Goal: Task Accomplishment & Management: Manage account settings

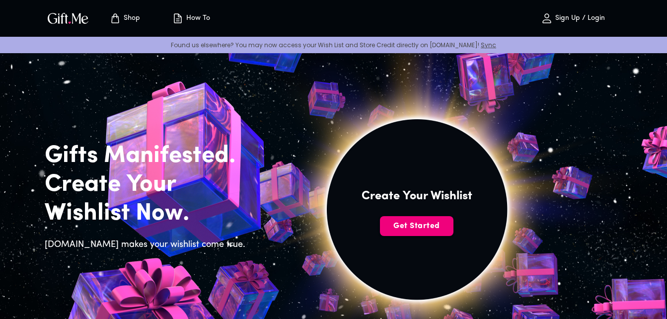
click at [408, 219] on button "Get Started" at bounding box center [416, 226] width 73 height 20
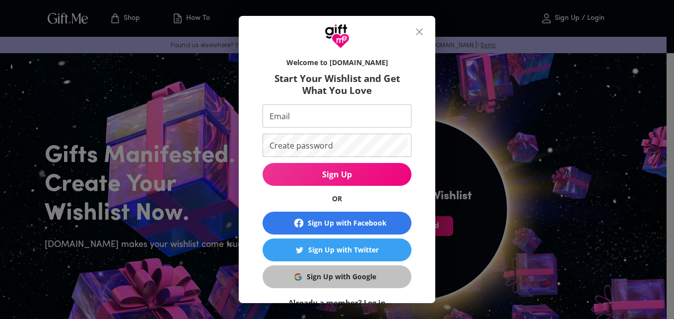
click at [319, 272] on div "Sign Up with Google" at bounding box center [342, 276] width 70 height 11
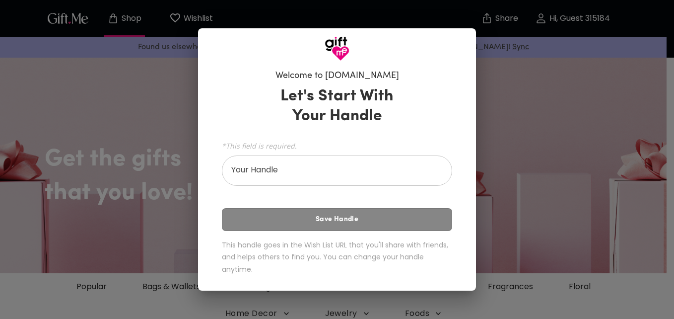
click at [149, 52] on div "Welcome to [DOMAIN_NAME] Let's Start With Your Handle *This field is required. …" at bounding box center [337, 159] width 674 height 319
click at [293, 178] on input "Your Handle" at bounding box center [331, 172] width 219 height 28
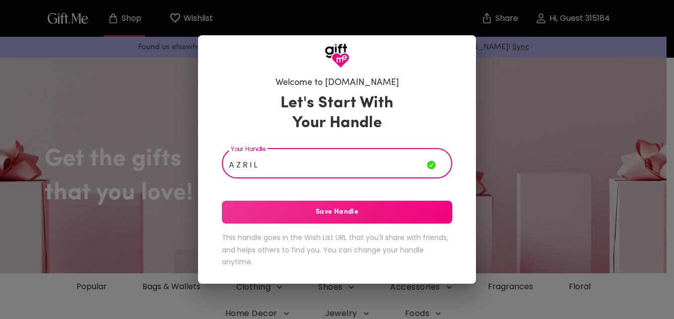
type input "A Z R I L"
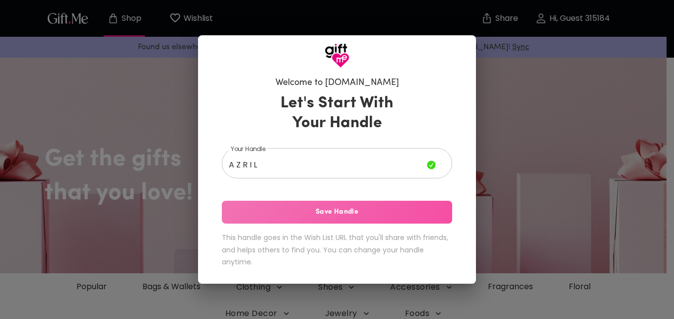
click at [295, 212] on span "Save Handle" at bounding box center [337, 212] width 230 height 11
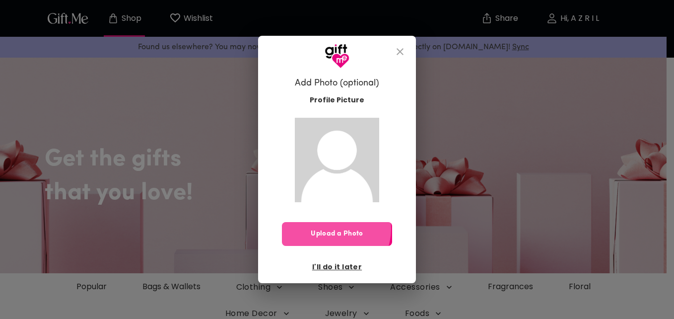
click at [335, 229] on span "Upload a Photo" at bounding box center [337, 233] width 110 height 11
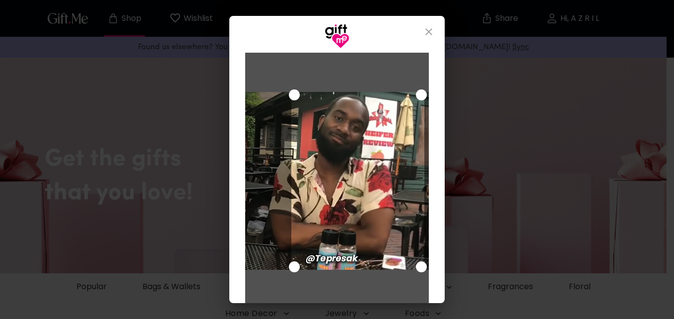
click at [189, 25] on div "Cancel Save Changes" at bounding box center [337, 159] width 674 height 319
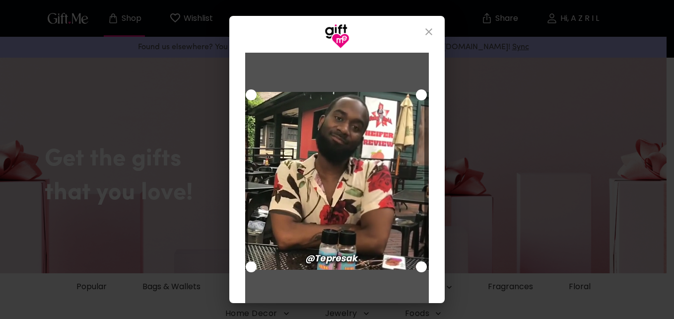
click at [222, 269] on div "Cancel Save Changes" at bounding box center [337, 159] width 674 height 319
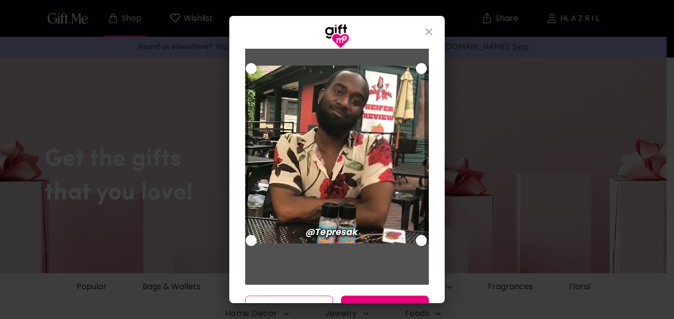
scroll to position [51, 0]
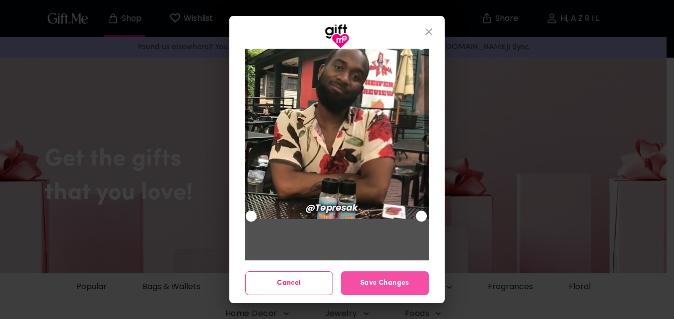
click at [364, 285] on span "Save Changes" at bounding box center [385, 283] width 88 height 11
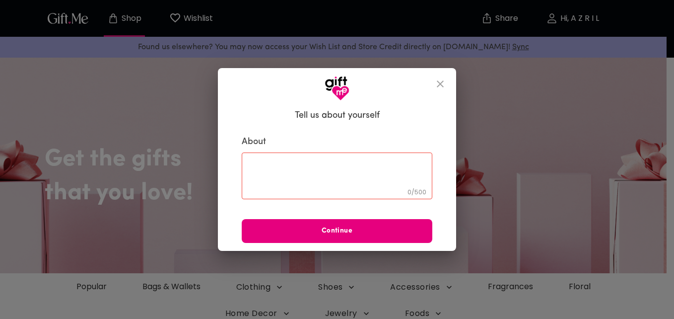
click at [343, 168] on textarea at bounding box center [337, 175] width 177 height 28
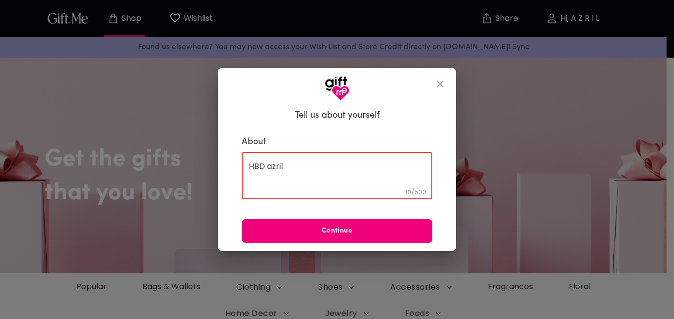
type textarea "HBD azril"
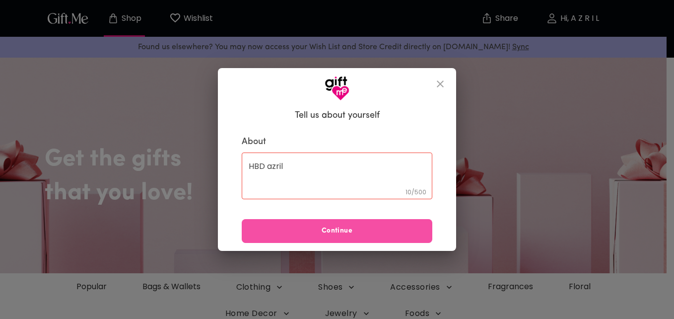
click at [356, 222] on button "Continue" at bounding box center [337, 231] width 191 height 24
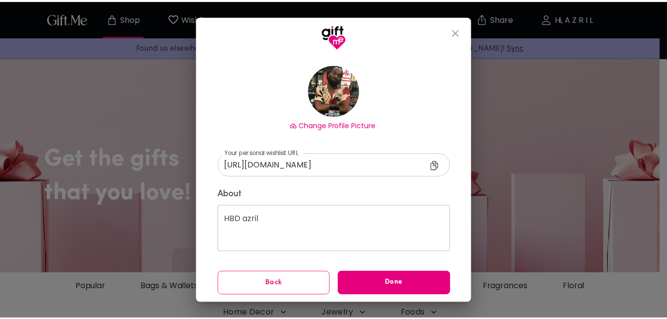
scroll to position [58, 0]
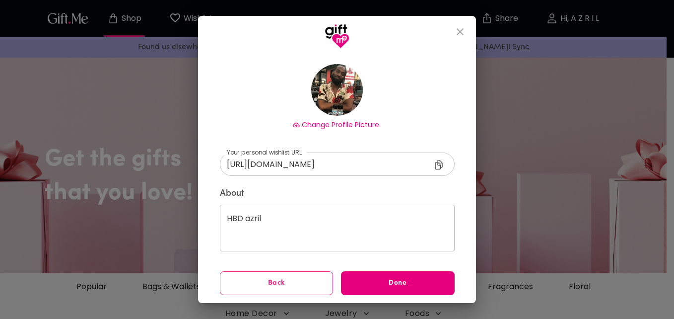
click at [437, 165] on icon at bounding box center [438, 164] width 7 height 9
click at [386, 282] on span "Done" at bounding box center [398, 283] width 114 height 11
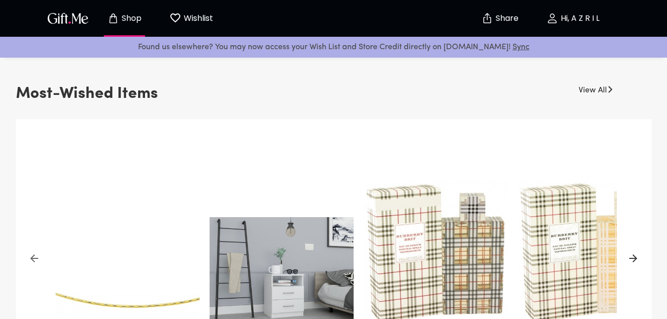
scroll to position [298, 0]
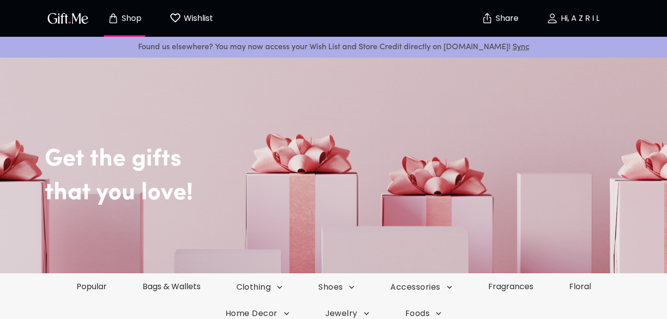
click at [67, 17] on img "button" at bounding box center [68, 18] width 45 height 14
click at [70, 22] on img "button" at bounding box center [68, 18] width 45 height 14
click at [72, 19] on img "button" at bounding box center [68, 18] width 45 height 14
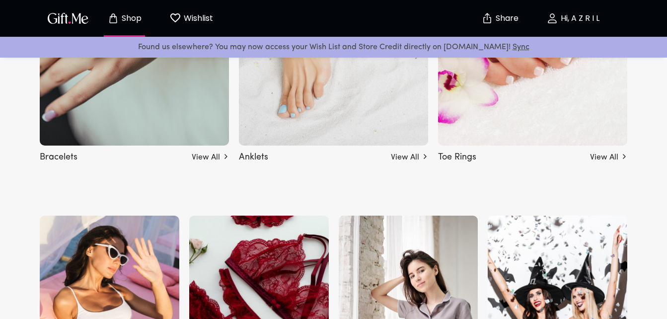
scroll to position [2383, 0]
